Goal: Navigation & Orientation: Find specific page/section

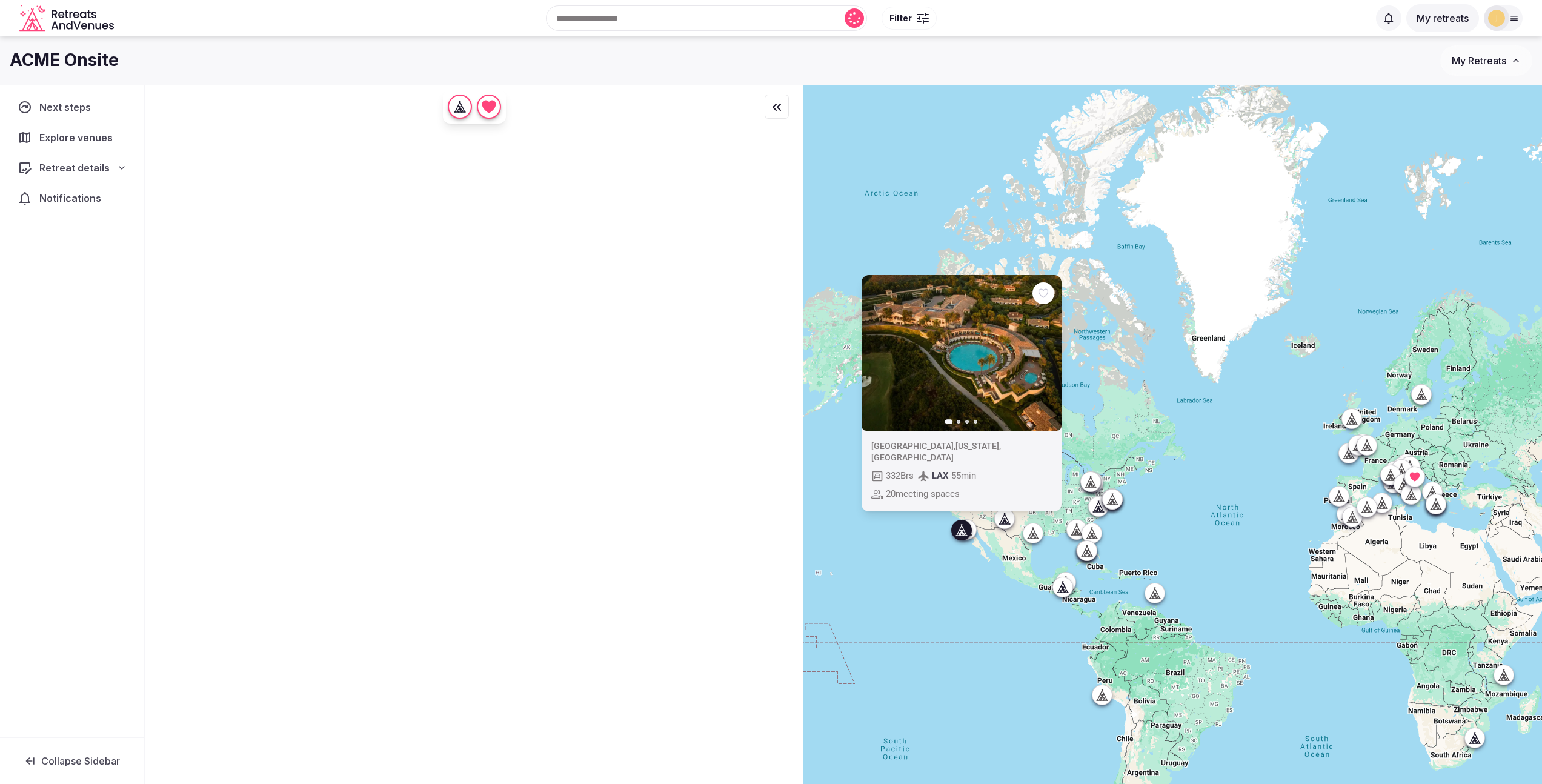
click at [1488, 64] on span "My Retreats" at bounding box center [1479, 60] width 54 height 12
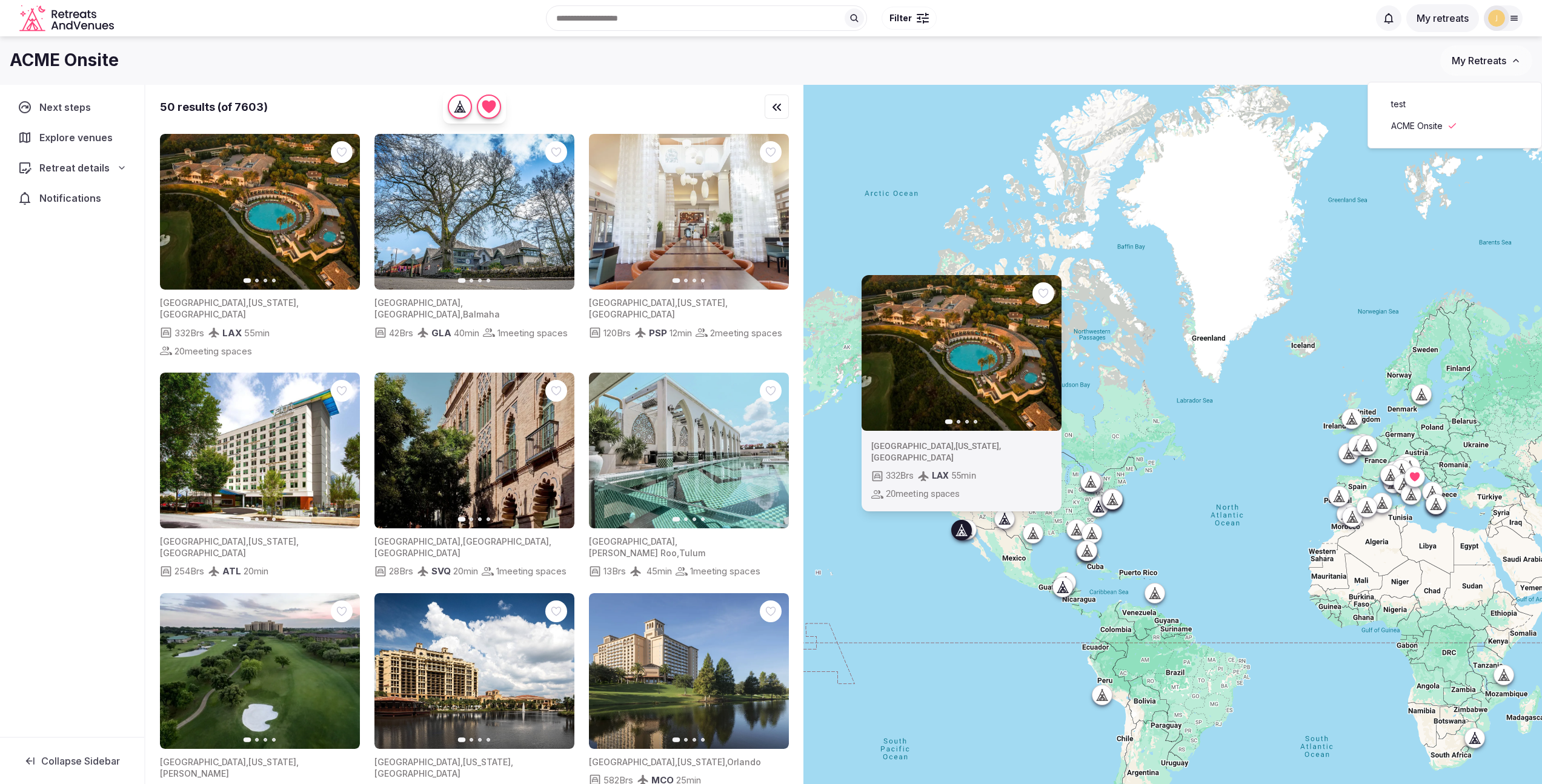
click at [895, 45] on div "Search Popular Destinations [GEOGRAPHIC_DATA], [GEOGRAPHIC_DATA] [GEOGRAPHIC_DA…" at bounding box center [770, 18] width 1523 height 62
click at [1499, 18] on img at bounding box center [1496, 18] width 17 height 17
click at [1151, 61] on div "ACME Onsite" at bounding box center [725, 60] width 1431 height 24
click at [926, 244] on div "Previous slide Next slide [GEOGRAPHIC_DATA] , [US_STATE] , [GEOGRAPHIC_DATA] 33…" at bounding box center [1172, 455] width 738 height 740
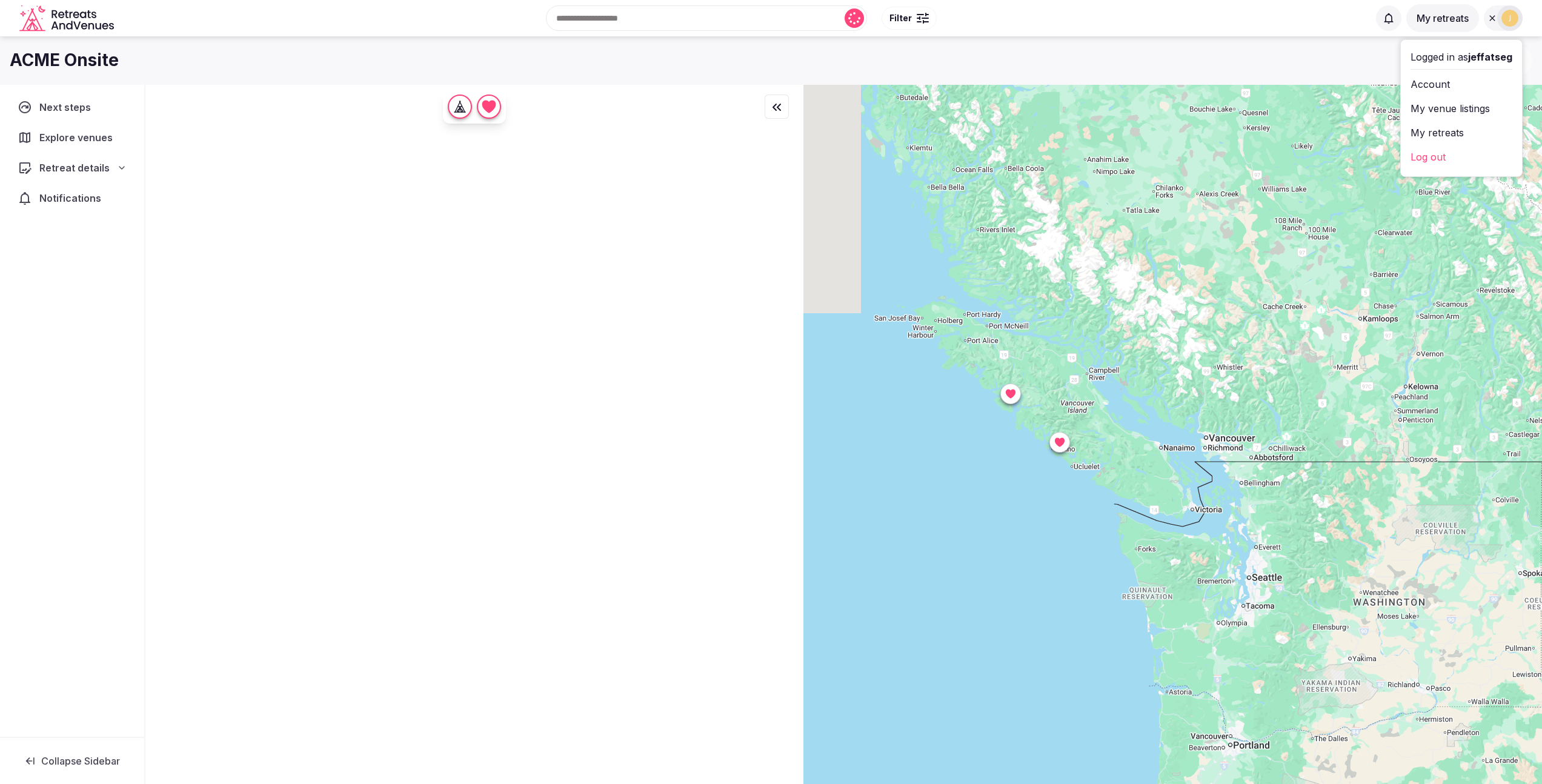
drag, startPoint x: 916, startPoint y: 351, endPoint x: 1176, endPoint y: 504, distance: 301.7
click at [1176, 504] on div at bounding box center [1172, 455] width 738 height 740
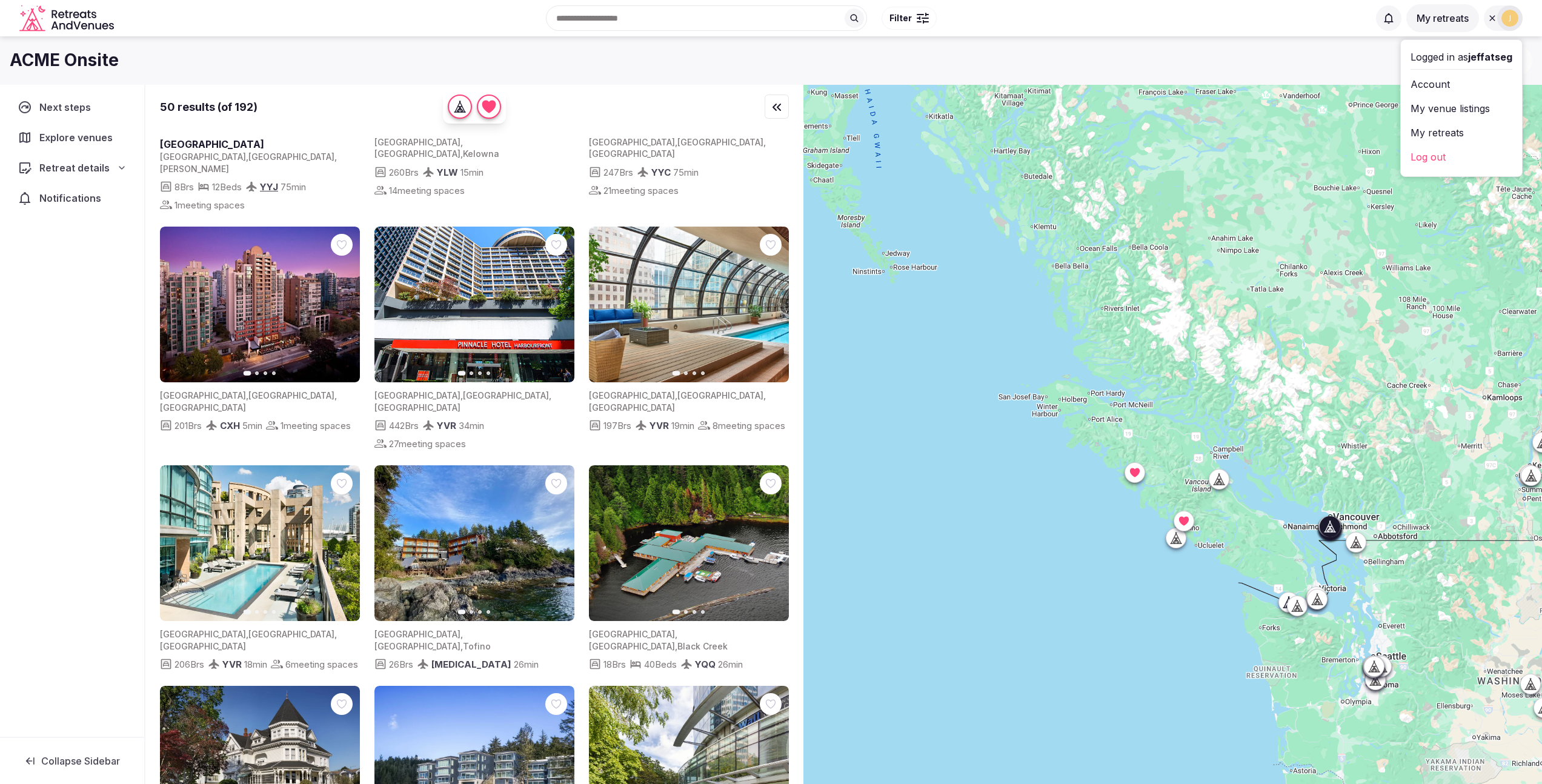
scroll to position [282, 0]
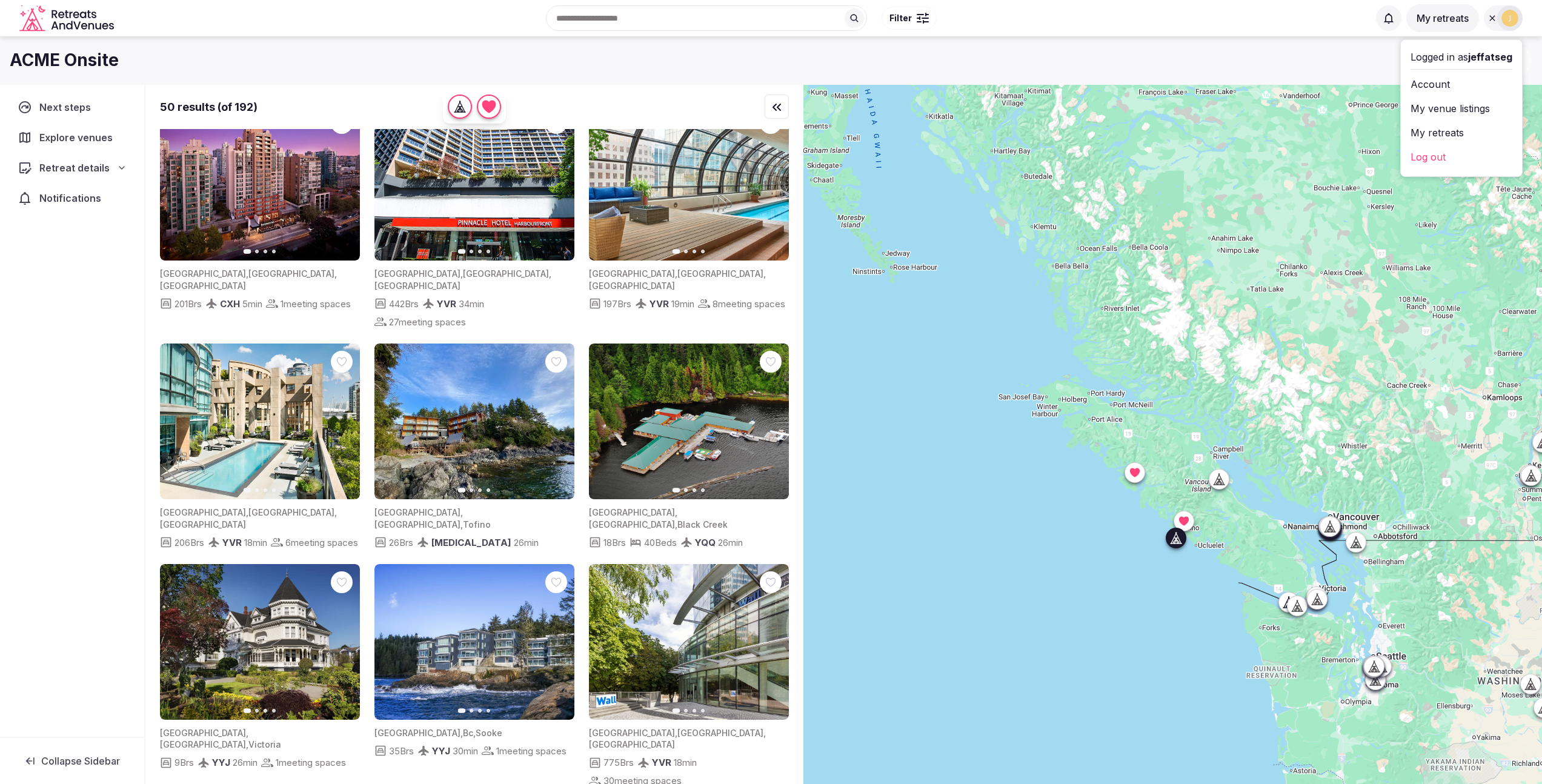
click at [556, 417] on icon "button" at bounding box center [557, 421] width 9 height 9
click at [507, 413] on img at bounding box center [474, 421] width 200 height 156
click at [688, 443] on img at bounding box center [688, 421] width 200 height 156
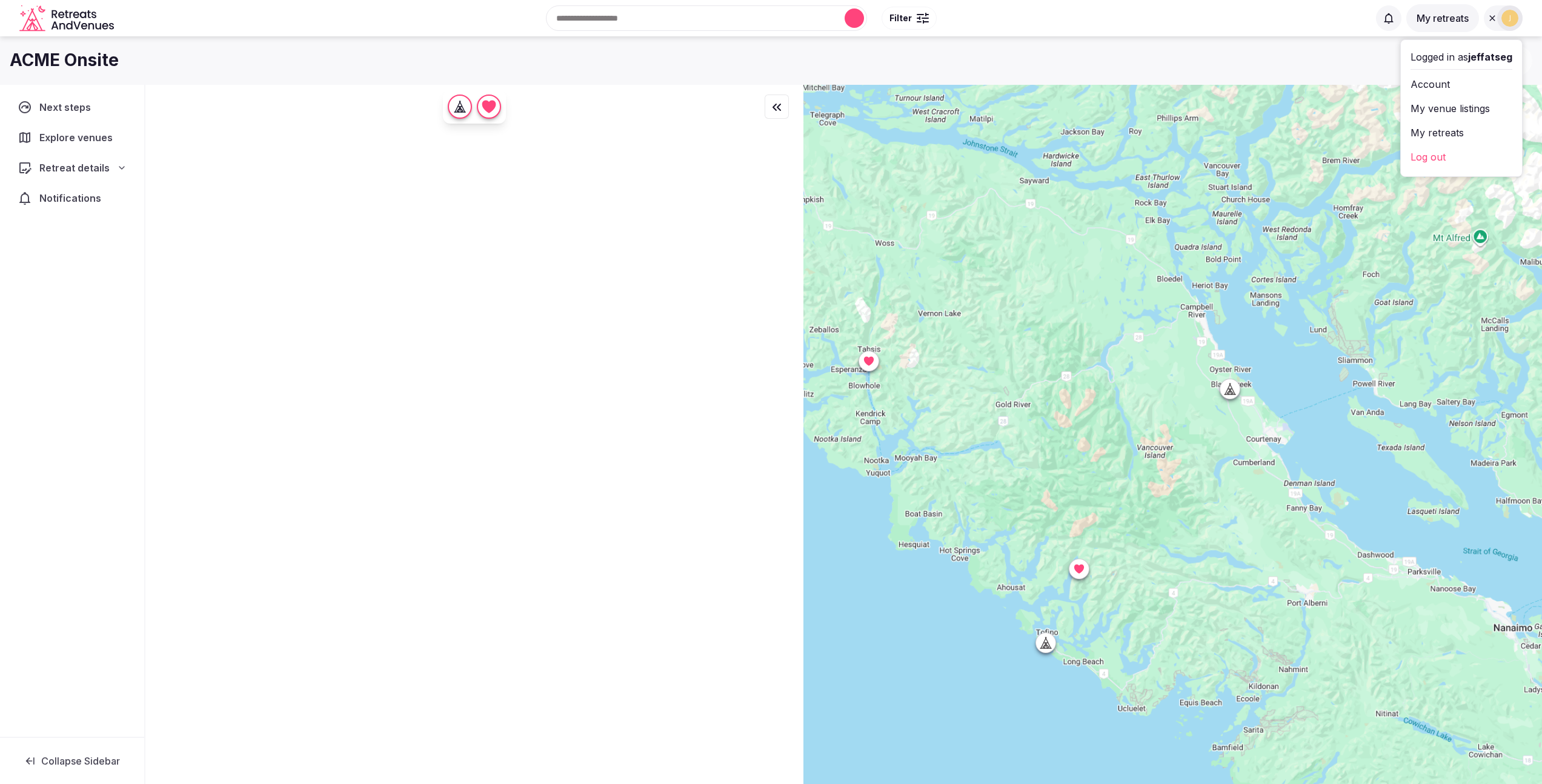
scroll to position [0, 0]
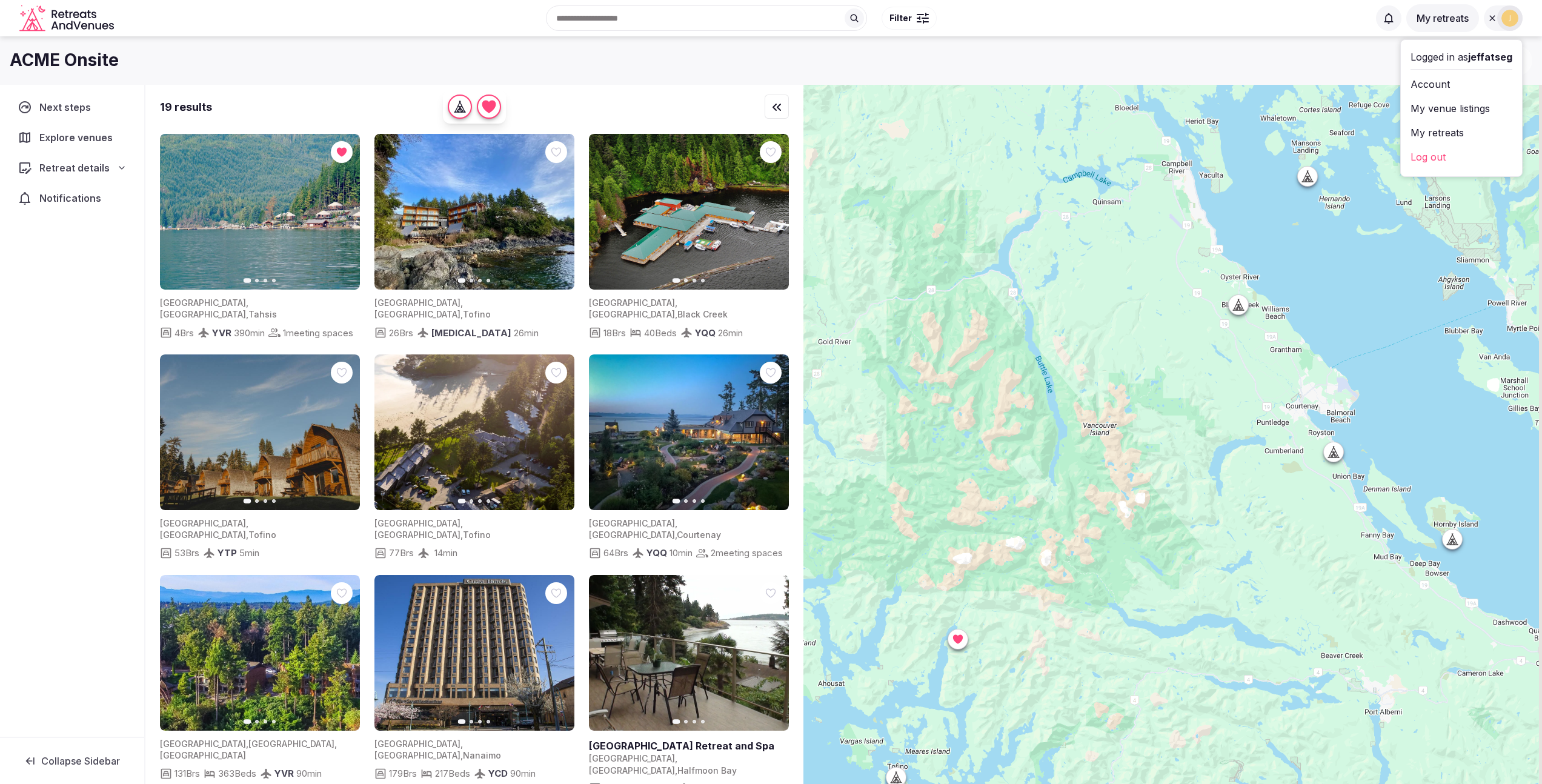
click at [1241, 307] on icon at bounding box center [1240, 308] width 3 height 4
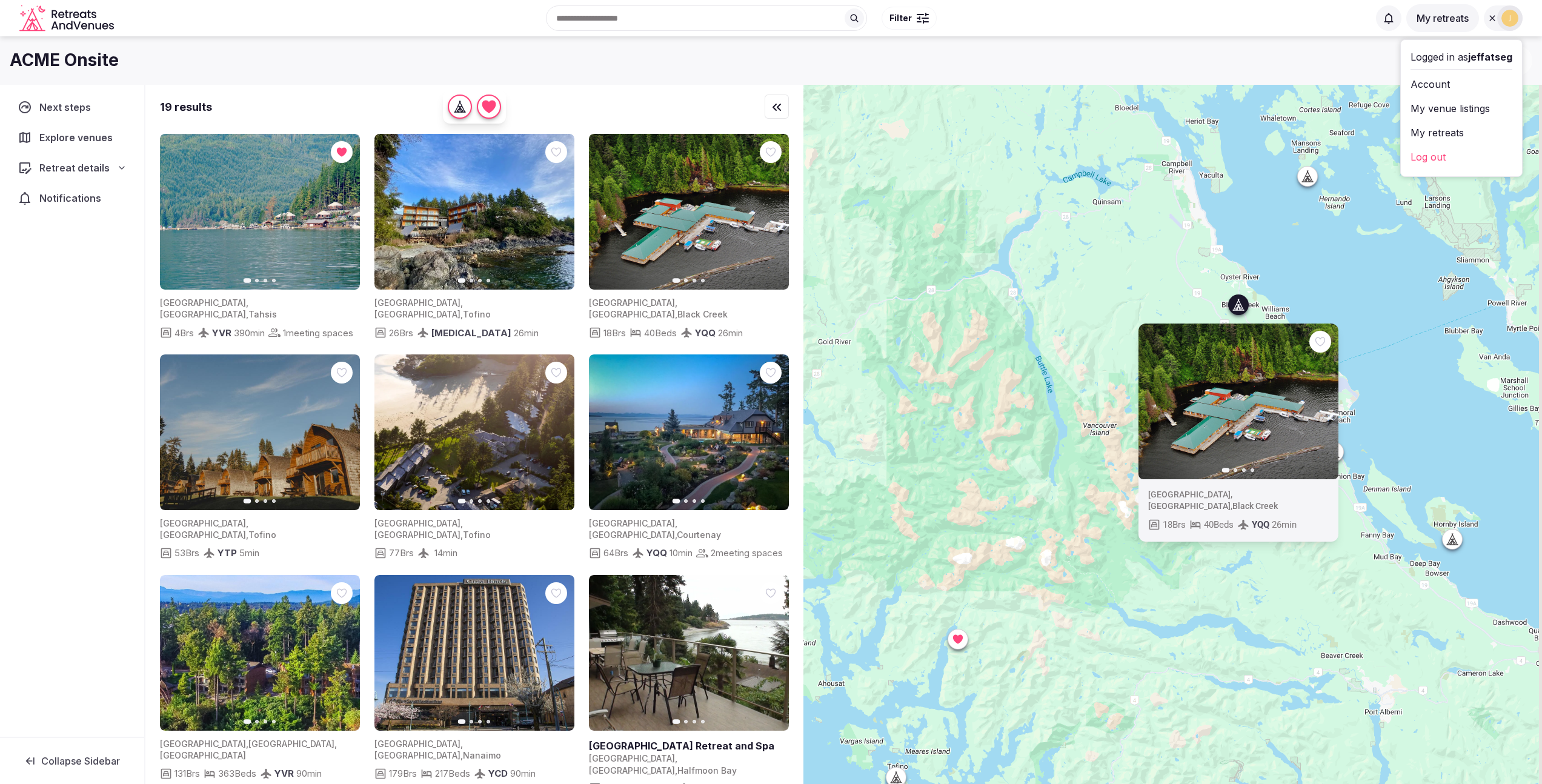
click at [706, 212] on img at bounding box center [688, 212] width 200 height 156
click at [470, 281] on button "Go to slide 2" at bounding box center [472, 281] width 4 height 4
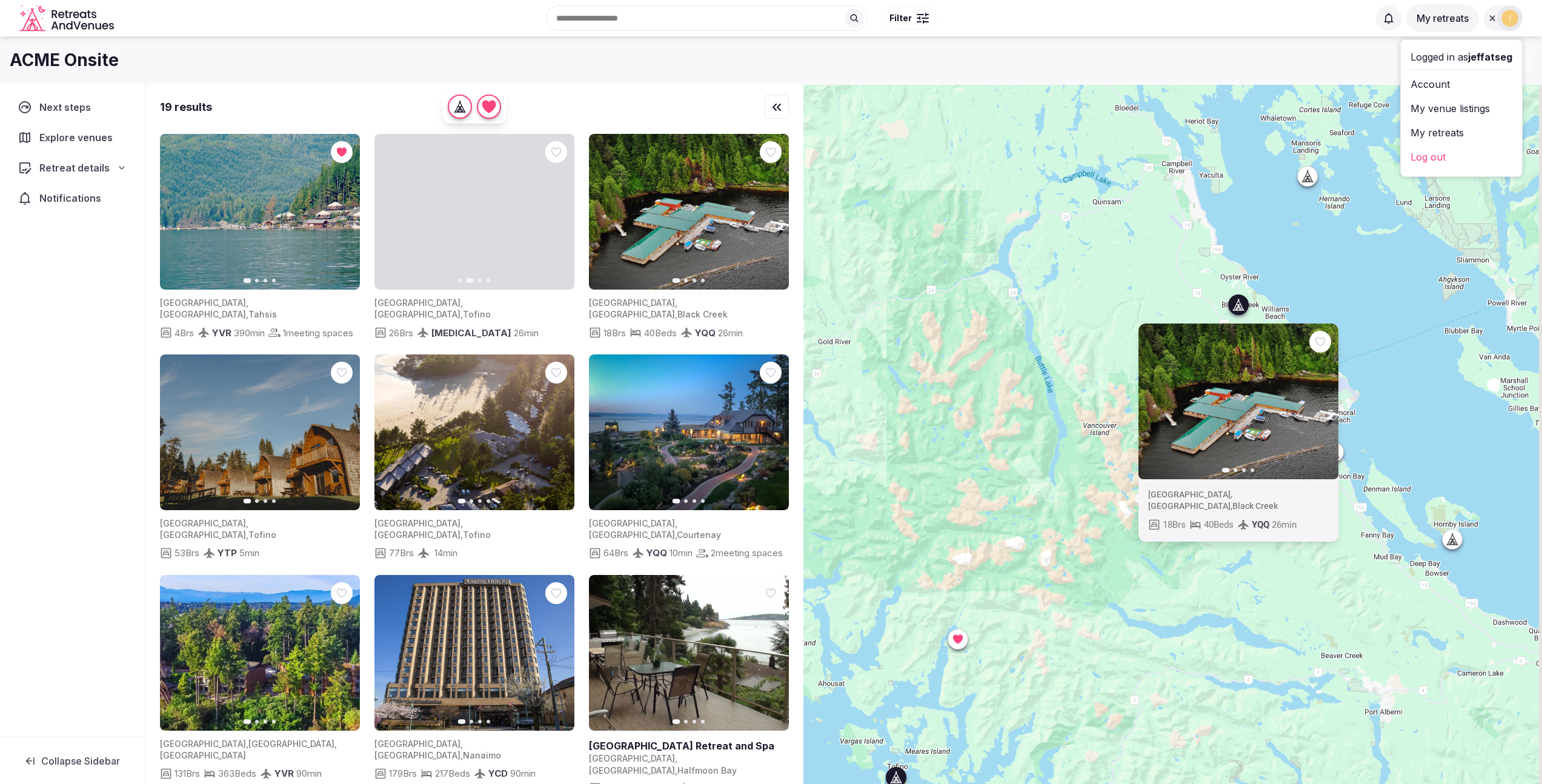
click at [558, 212] on icon "button" at bounding box center [557, 212] width 9 height 9
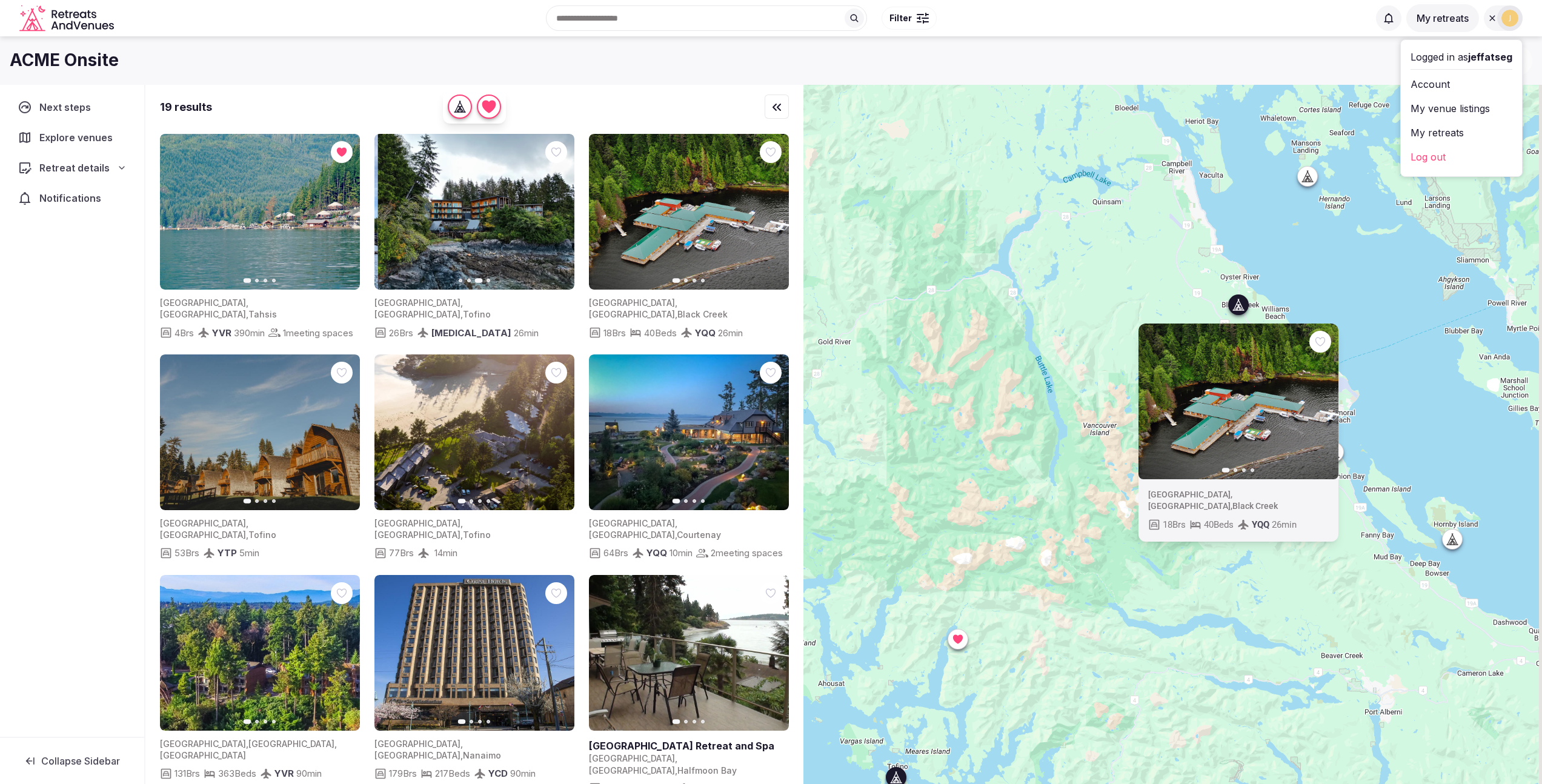
click at [558, 212] on icon "button" at bounding box center [557, 212] width 9 height 9
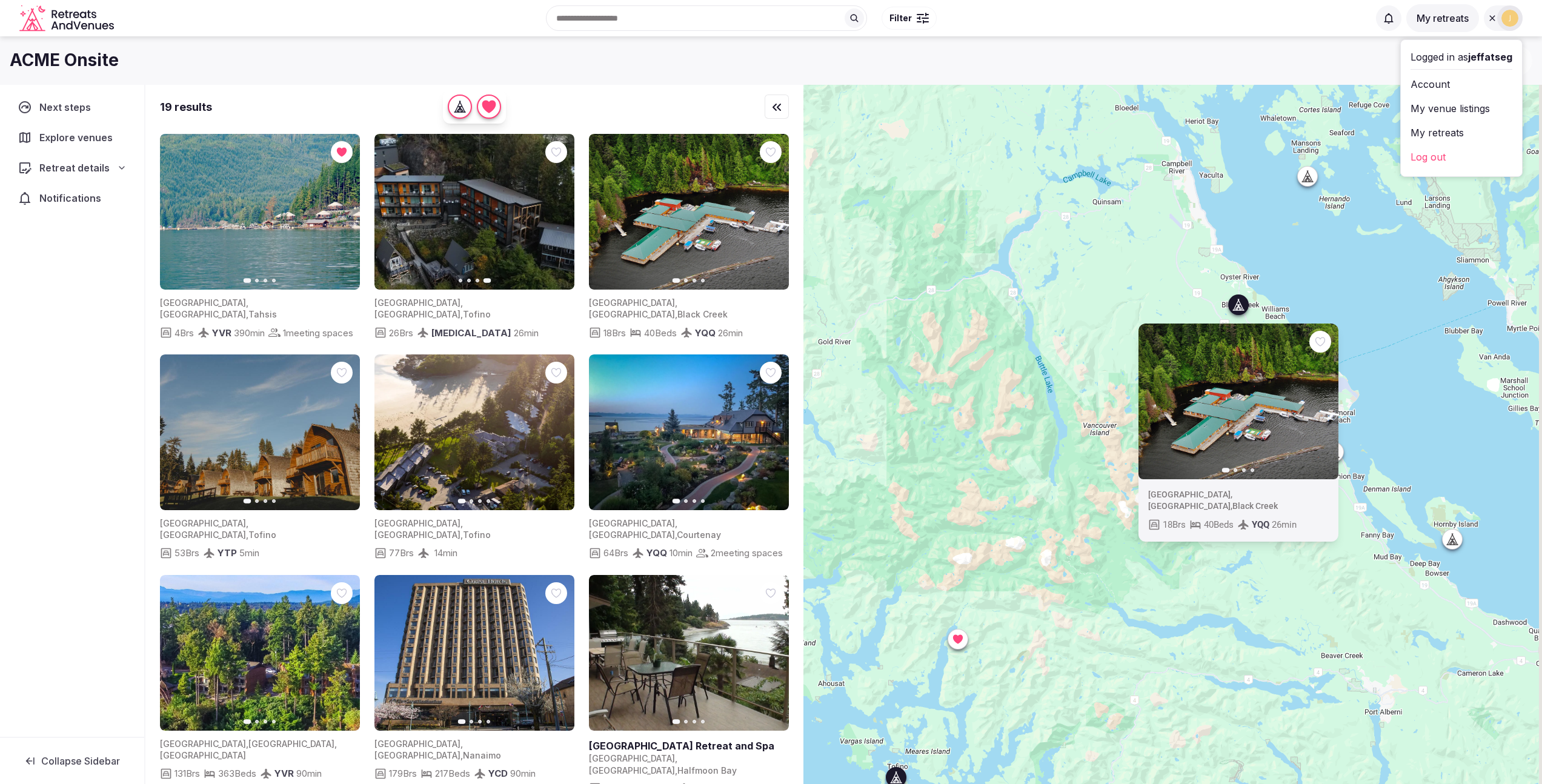
click at [391, 212] on icon "button" at bounding box center [391, 212] width 9 height 9
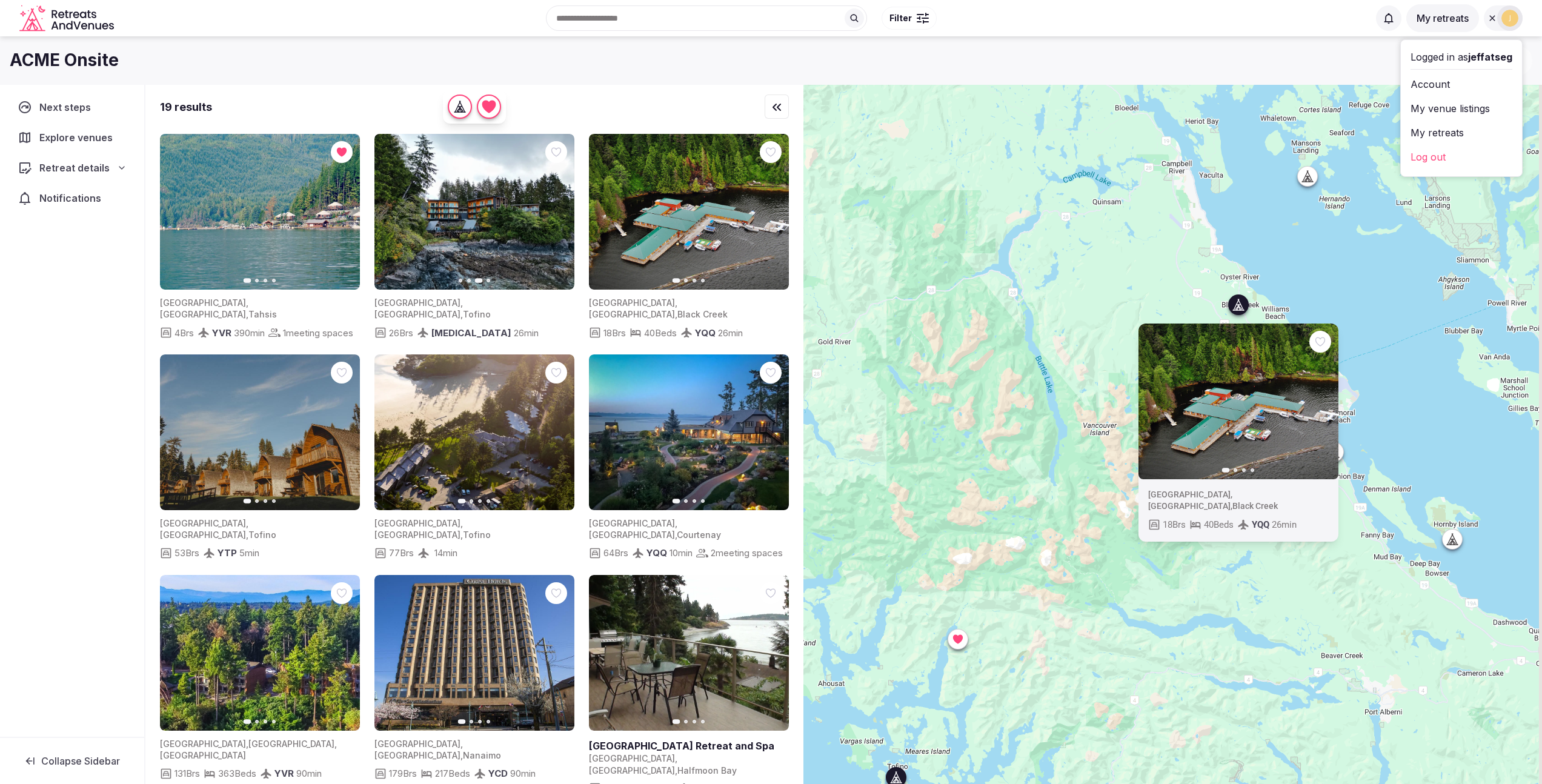
click at [391, 212] on icon "button" at bounding box center [391, 212] width 9 height 9
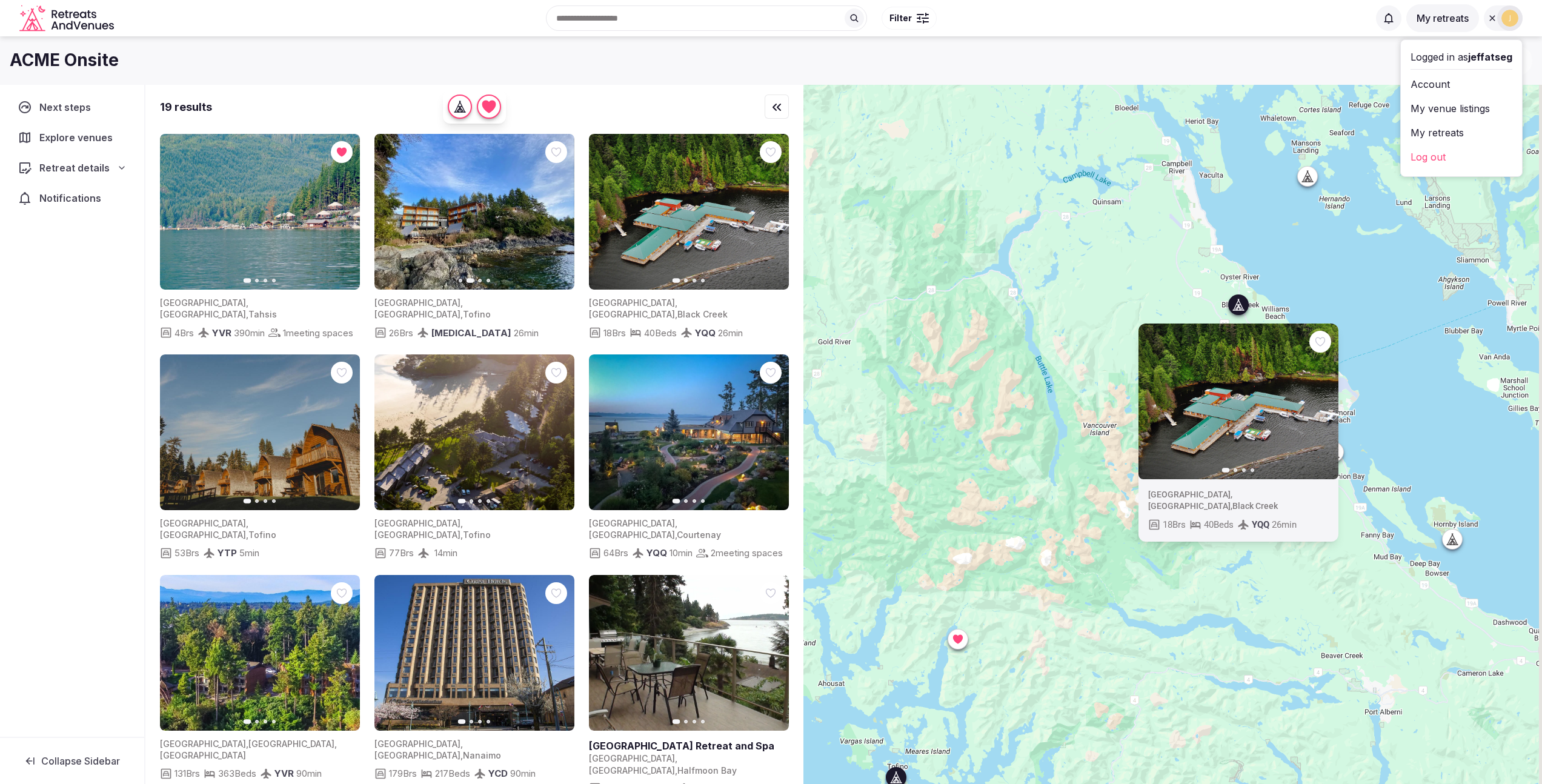
click at [391, 212] on icon "button" at bounding box center [391, 212] width 9 height 9
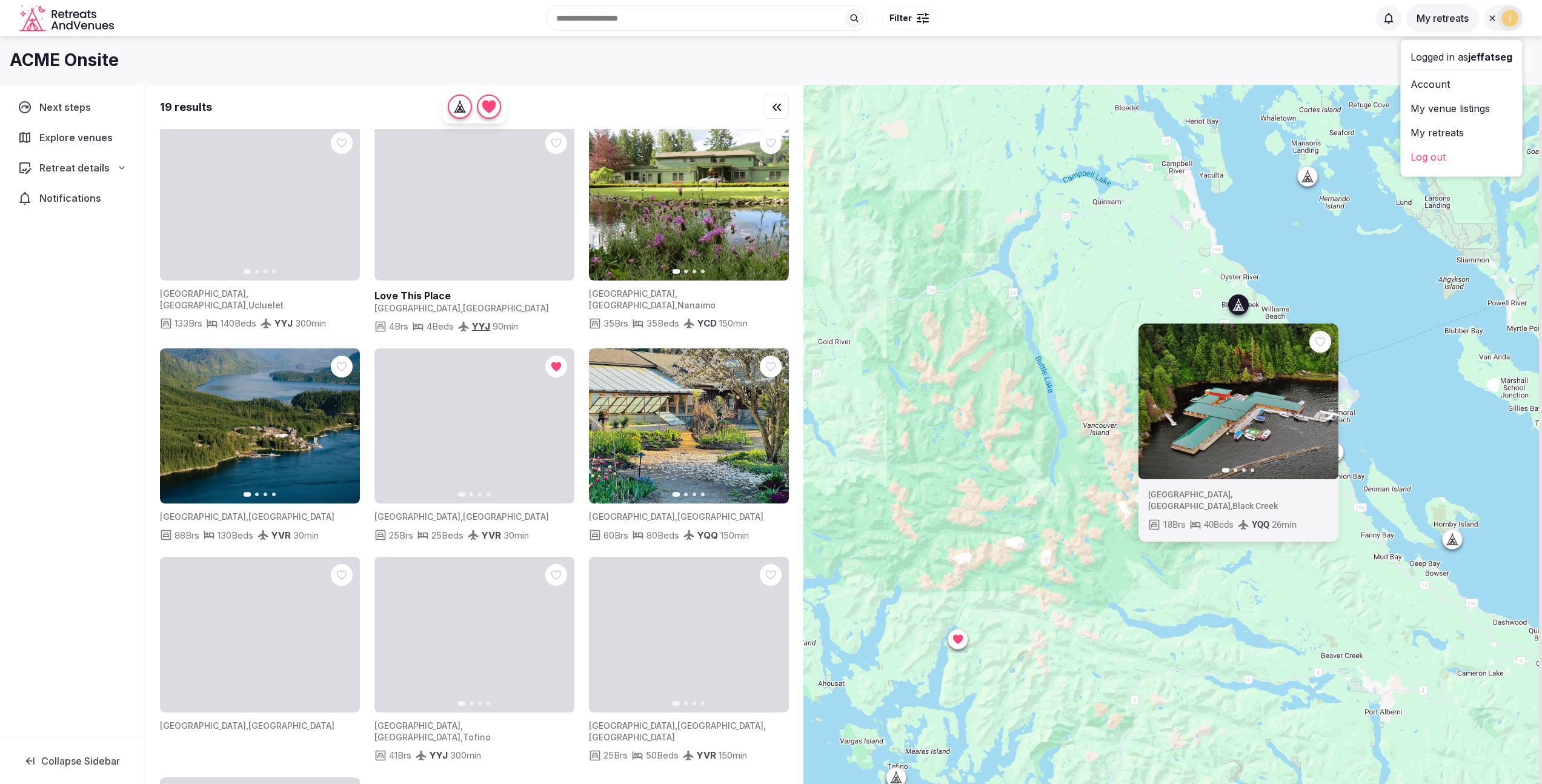
scroll to position [864, 0]
